Goal: Task Accomplishment & Management: Complete application form

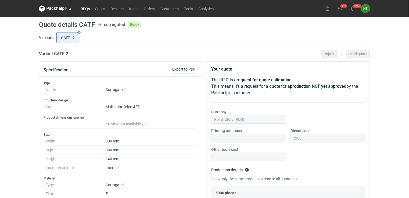
click at [84, 8] on link "RFQs" at bounding box center [85, 8] width 15 height 6
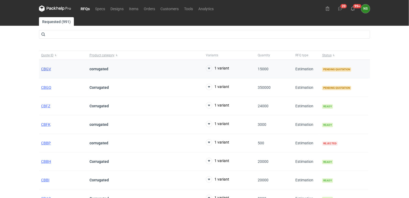
click at [47, 69] on span "CBGV" at bounding box center [46, 69] width 10 height 4
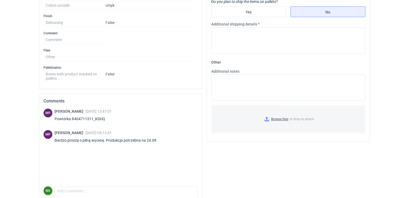
scroll to position [234, 0]
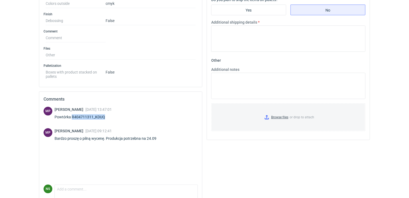
drag, startPoint x: 102, startPoint y: 118, endPoint x: 72, endPoint y: 116, distance: 30.1
click at [72, 116] on div "Powtórka R404711311_KDUQ" at bounding box center [83, 117] width 57 height 5
copy div "R404711311_KDUQ"
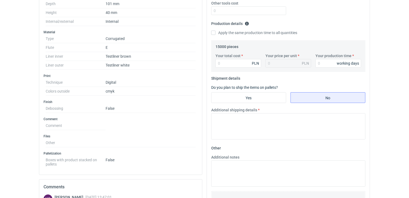
scroll to position [160, 0]
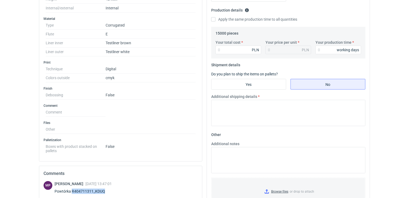
click at [97, 189] on div "Powtórka R404711311_KDUQ" at bounding box center [83, 191] width 57 height 5
drag, startPoint x: 103, startPoint y: 190, endPoint x: 72, endPoint y: 188, distance: 31.8
click at [72, 189] on div "Powtórka R404711311_KDUQ" at bounding box center [83, 191] width 57 height 5
copy div "R404711311_KDUQ"
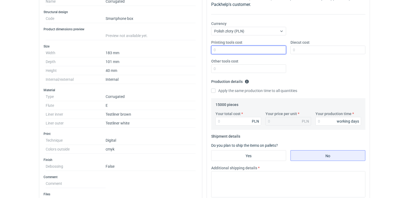
click at [221, 48] on input "Printing tools cost" at bounding box center [248, 50] width 75 height 9
type input "0"
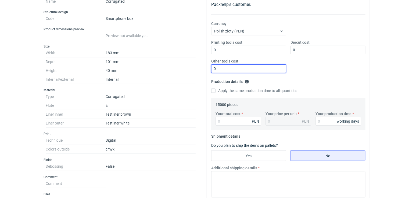
type input "0"
click at [214, 90] on input "Apply the same production time to all quantities" at bounding box center [213, 91] width 4 height 4
checkbox input "true"
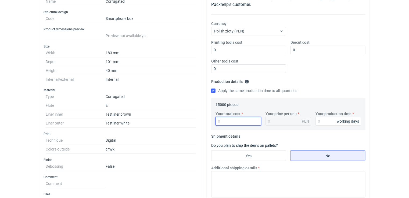
click at [225, 122] on input "Your total cost" at bounding box center [239, 121] width 46 height 9
type input "17400"
type input "1.16"
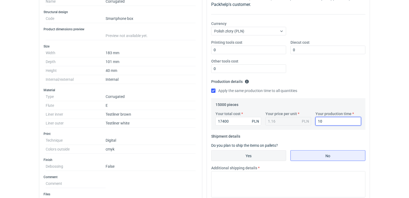
type input "10"
click at [253, 155] on input "Yes" at bounding box center [249, 156] width 74 height 10
radio input "true"
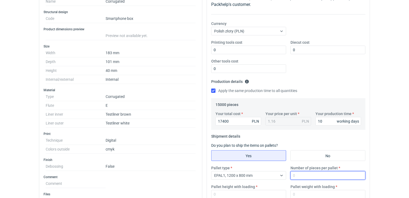
click at [313, 177] on input "Number of pieces per pallet" at bounding box center [328, 176] width 75 height 9
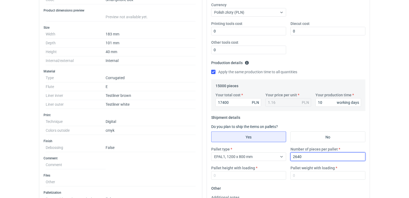
scroll to position [162, 0]
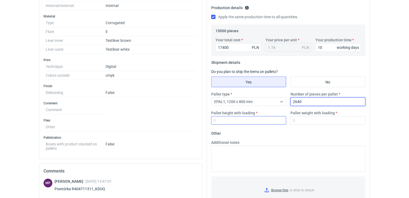
type input "2640"
click at [222, 120] on input "Pallet height with loading" at bounding box center [248, 120] width 75 height 9
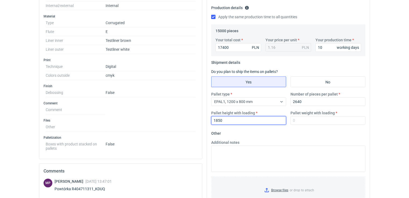
type input "1850"
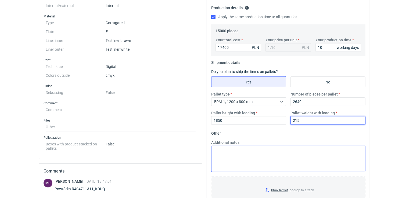
type input "215"
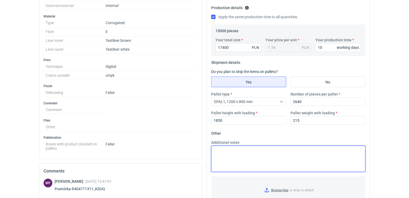
click at [218, 153] on textarea "Additional notes" at bounding box center [288, 159] width 154 height 26
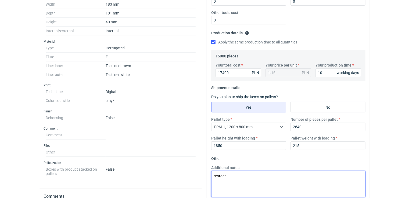
scroll to position [128, 0]
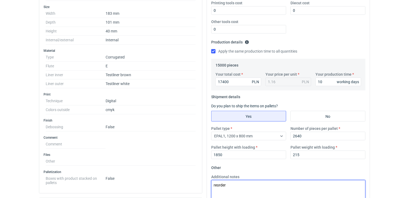
type textarea "reorder"
click at [294, 100] on fieldset "Shipment details Do you plan to ship the items on pallets? Yes No Pallet type E…" at bounding box center [288, 128] width 154 height 71
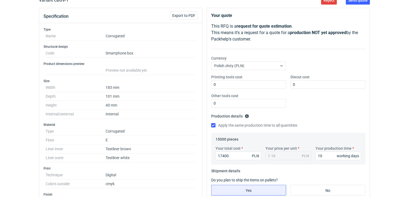
scroll to position [32, 0]
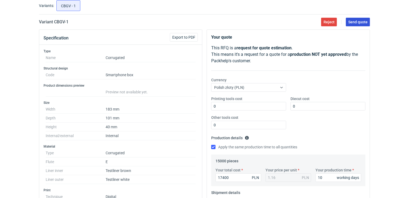
click at [355, 23] on span "Send quote" at bounding box center [358, 22] width 19 height 4
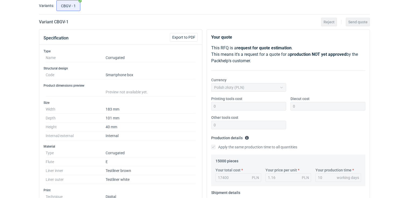
scroll to position [0, 0]
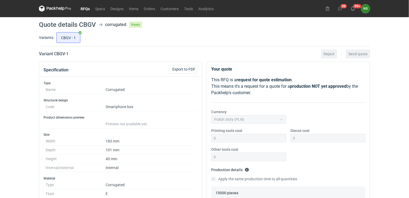
click at [88, 10] on link "RFQs" at bounding box center [85, 8] width 15 height 6
